Goal: Understand process/instructions: Learn how to perform a task or action

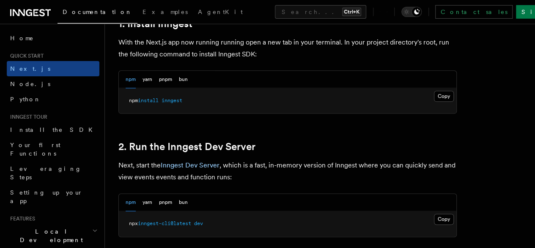
scroll to position [508, 0]
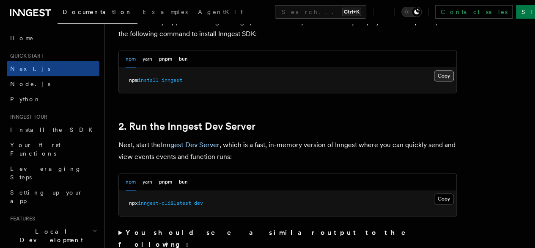
click at [434, 81] on button "Copy Copied" at bounding box center [444, 75] width 20 height 11
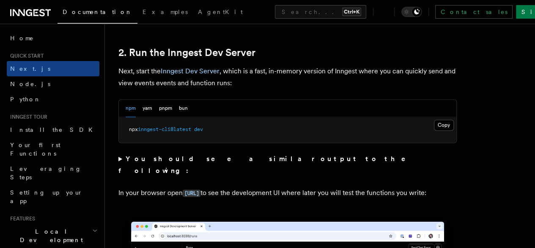
scroll to position [592, 0]
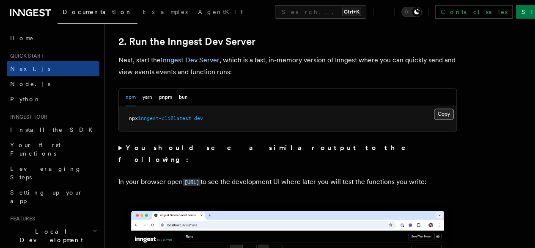
click at [434, 119] on button "Copy Copied" at bounding box center [444, 113] width 20 height 11
click at [171, 125] on pre "npx inngest-cli@latest dev" at bounding box center [288, 118] width 338 height 25
copy div "npx inngest-cli@latest dev"
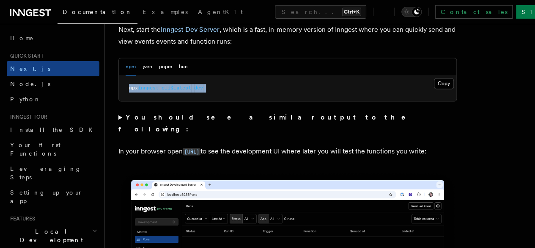
scroll to position [677, 0]
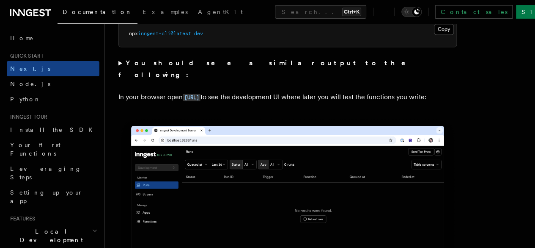
click at [198, 97] on code "[URL]" at bounding box center [192, 97] width 18 height 7
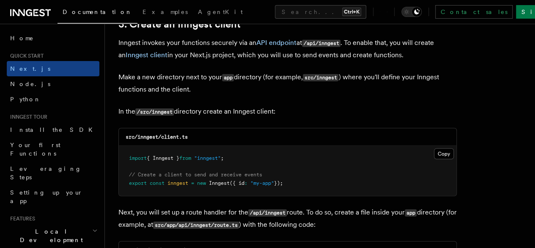
scroll to position [1016, 0]
drag, startPoint x: 137, startPoint y: 129, endPoint x: 210, endPoint y: 129, distance: 73.2
click at [210, 129] on div "src/inngest/client.ts" at bounding box center [288, 136] width 338 height 17
copy code "inngest/client.ts"
click at [434, 148] on button "Copy Copied" at bounding box center [444, 153] width 20 height 11
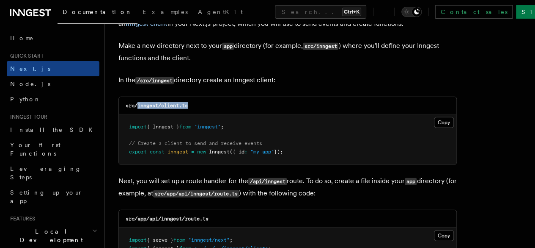
scroll to position [1100, 0]
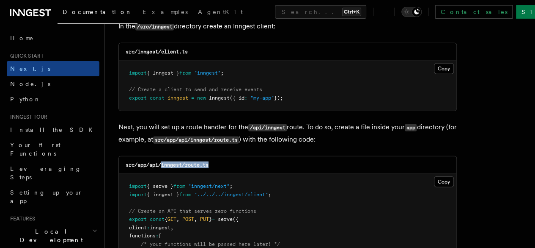
drag, startPoint x: 162, startPoint y: 156, endPoint x: 235, endPoint y: 157, distance: 73.2
click at [235, 157] on div "src/app/api/inngest/route.ts" at bounding box center [288, 164] width 338 height 17
copy code "inngest/route.ts"
click at [434, 176] on button "Copy Copied" at bounding box center [444, 181] width 20 height 11
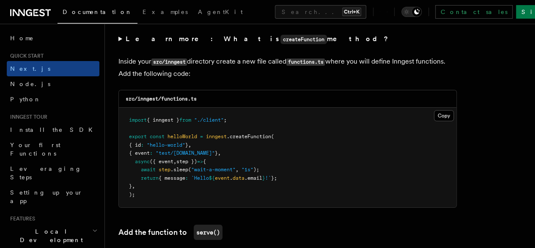
scroll to position [1481, 0]
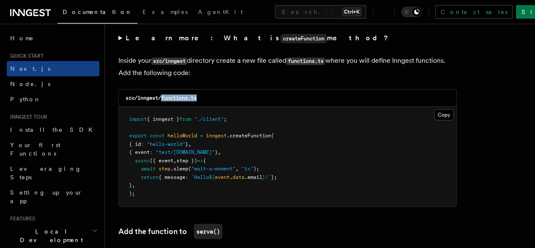
copy code "functions.ts"
drag, startPoint x: 163, startPoint y: 90, endPoint x: 222, endPoint y: 92, distance: 58.4
click at [222, 92] on div "src/inngest/functions.ts" at bounding box center [288, 97] width 338 height 17
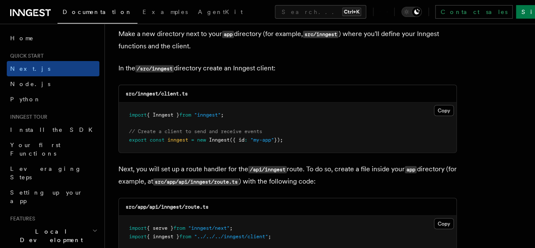
scroll to position [1058, 0]
drag, startPoint x: 138, startPoint y: 85, endPoint x: 227, endPoint y: 88, distance: 88.5
click at [227, 88] on div "src/inngest/client.ts" at bounding box center [288, 93] width 338 height 17
copy code "inngest/client.ts"
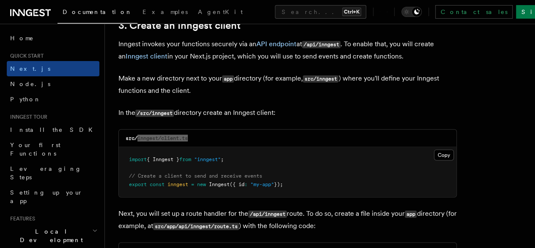
scroll to position [1016, 0]
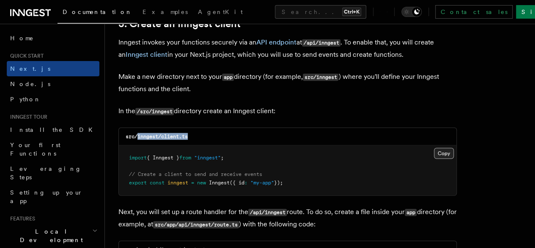
click at [434, 148] on button "Copy Copied" at bounding box center [444, 153] width 20 height 11
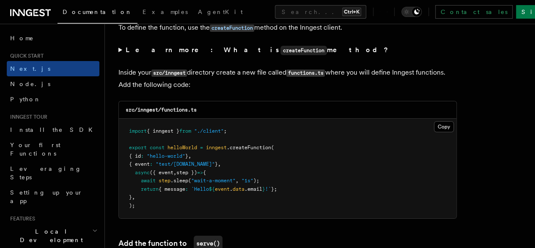
scroll to position [1481, 0]
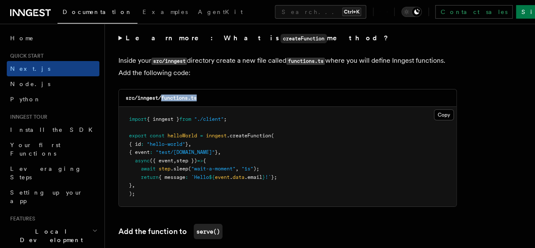
drag, startPoint x: 162, startPoint y: 91, endPoint x: 207, endPoint y: 91, distance: 45.7
click at [207, 91] on div "src/inngest/functions.ts" at bounding box center [288, 97] width 338 height 17
copy code "functions.ts"
click at [434, 109] on button "Copy Copied" at bounding box center [444, 114] width 20 height 11
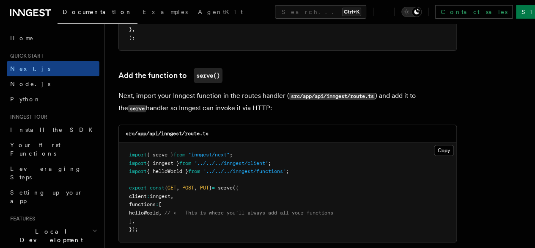
scroll to position [1650, 0]
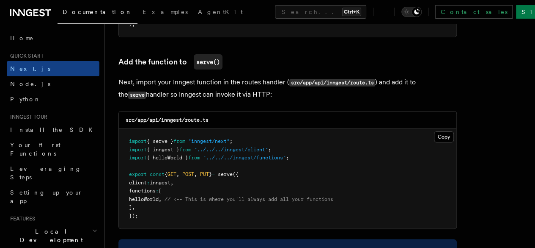
click at [159, 196] on span "helloWorld" at bounding box center [144, 199] width 30 height 6
copy span "helloWorld"
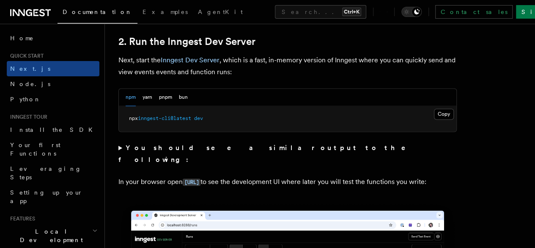
scroll to position [592, 0]
click at [166, 121] on span "inngest-cli@latest" at bounding box center [164, 118] width 53 height 6
copy div "npx inngest-cli@latest dev"
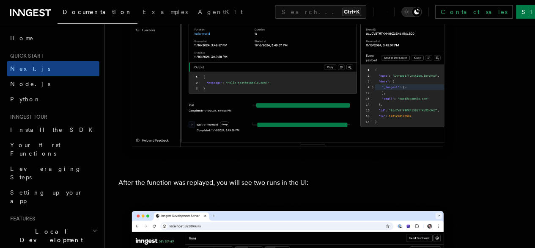
scroll to position [0, 0]
click at [0, 0] on span "Before you start: choose a project" at bounding box center [0, 0] width 0 height 0
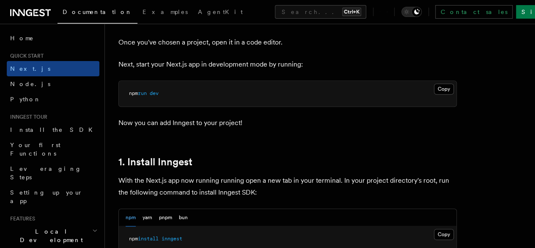
scroll to position [337, 0]
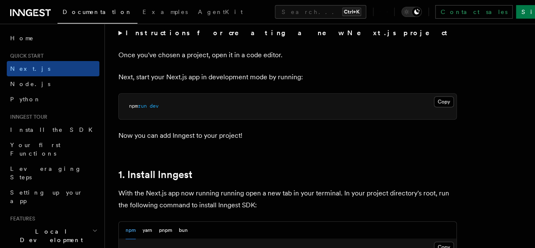
click at [120, 39] on summary "Instructions for creating a new Next.js project" at bounding box center [287, 33] width 339 height 12
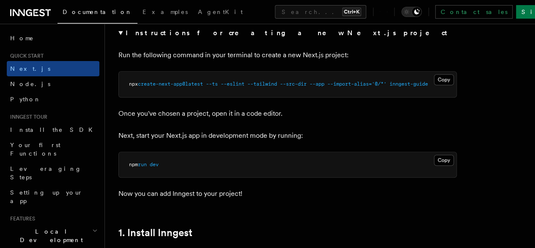
click at [120, 39] on summary "Instructions for creating a new Next.js project" at bounding box center [287, 33] width 339 height 12
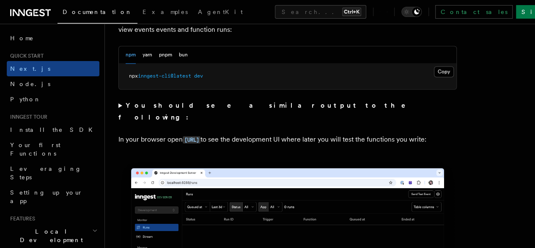
scroll to position [846, 0]
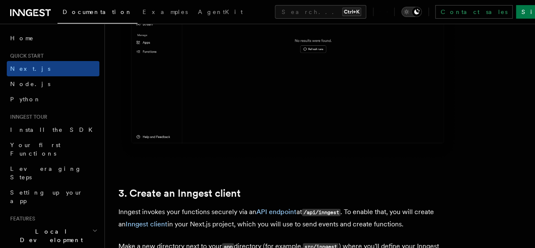
click at [420, 11] on icon "Toggle dark mode" at bounding box center [416, 11] width 7 height 7
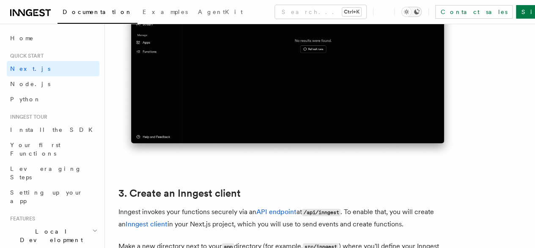
click at [420, 11] on icon "Toggle dark mode" at bounding box center [416, 11] width 7 height 7
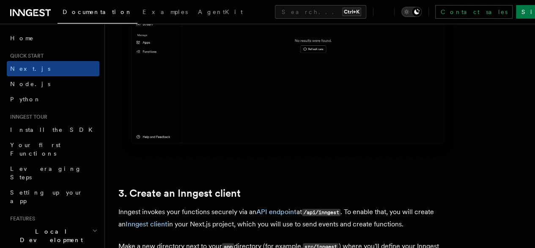
click at [420, 11] on icon "Toggle dark mode" at bounding box center [416, 11] width 7 height 7
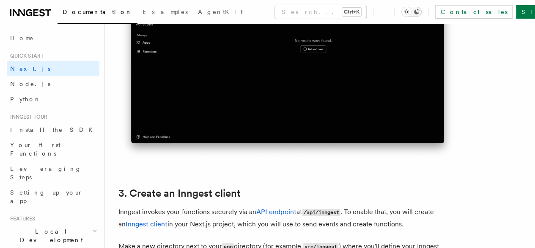
click at [420, 11] on icon "Toggle dark mode" at bounding box center [416, 11] width 7 height 7
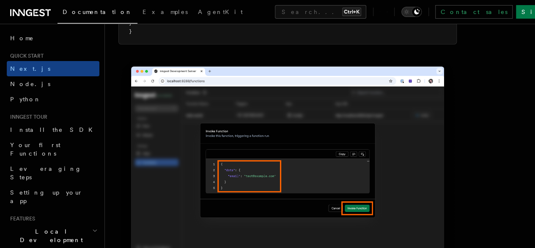
scroll to position [2624, 0]
